Goal: Information Seeking & Learning: Learn about a topic

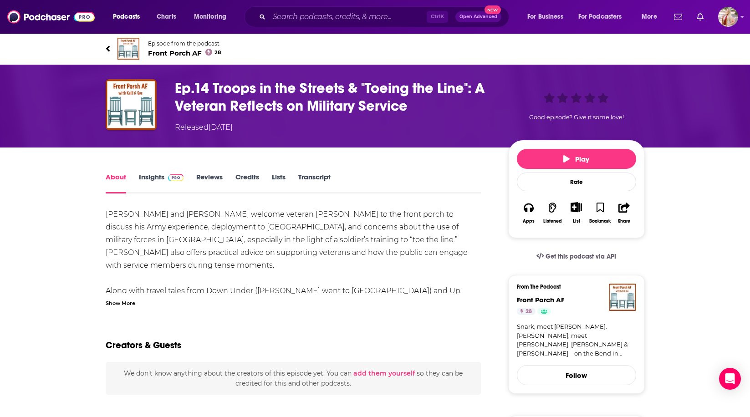
click at [320, 180] on link "Transcript" at bounding box center [314, 183] width 32 height 21
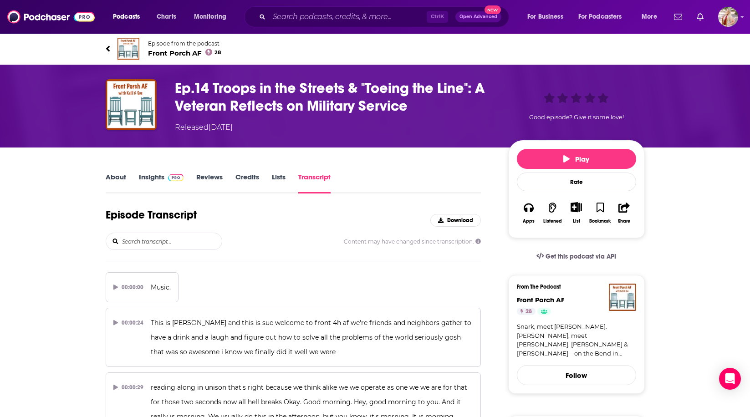
click at [114, 179] on link "About" at bounding box center [116, 183] width 20 height 21
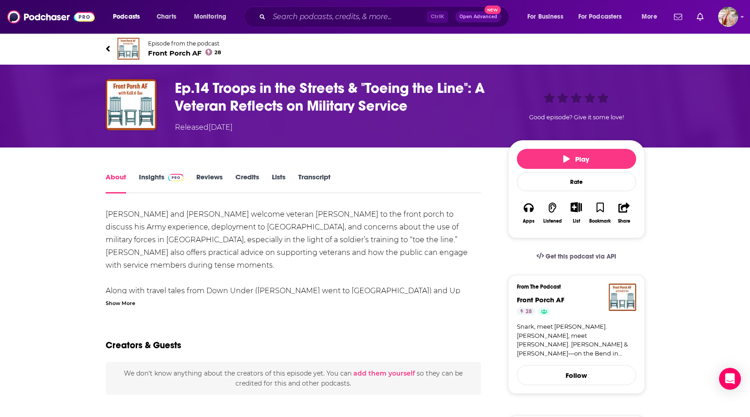
click at [156, 174] on link "Insights" at bounding box center [161, 183] width 45 height 21
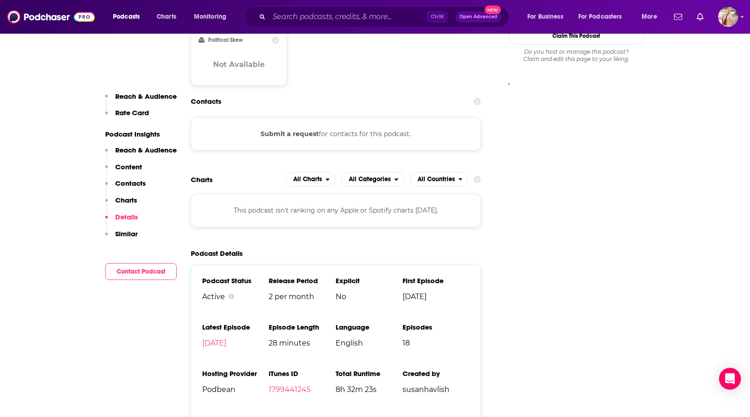
scroll to position [683, 0]
